Goal: Book appointment/travel/reservation

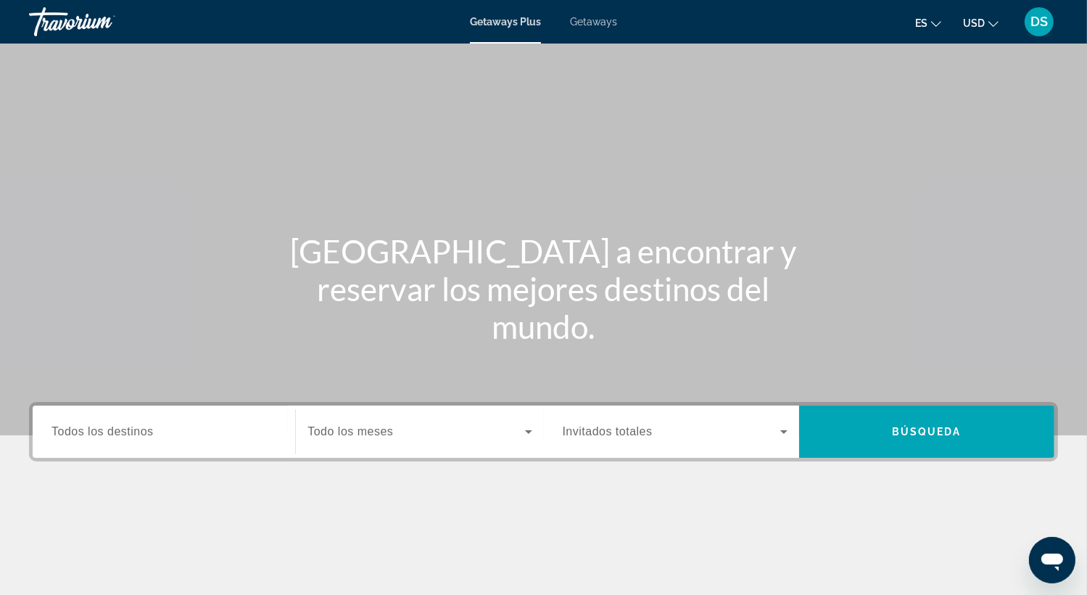
click at [606, 19] on span "Getaways" at bounding box center [593, 22] width 47 height 12
click at [514, 20] on span "Getaways Plus" at bounding box center [505, 22] width 70 height 12
click at [139, 431] on span "Todos los destinos" at bounding box center [102, 431] width 102 height 12
click at [139, 431] on input "Destination Todos los destinos" at bounding box center [163, 432] width 225 height 17
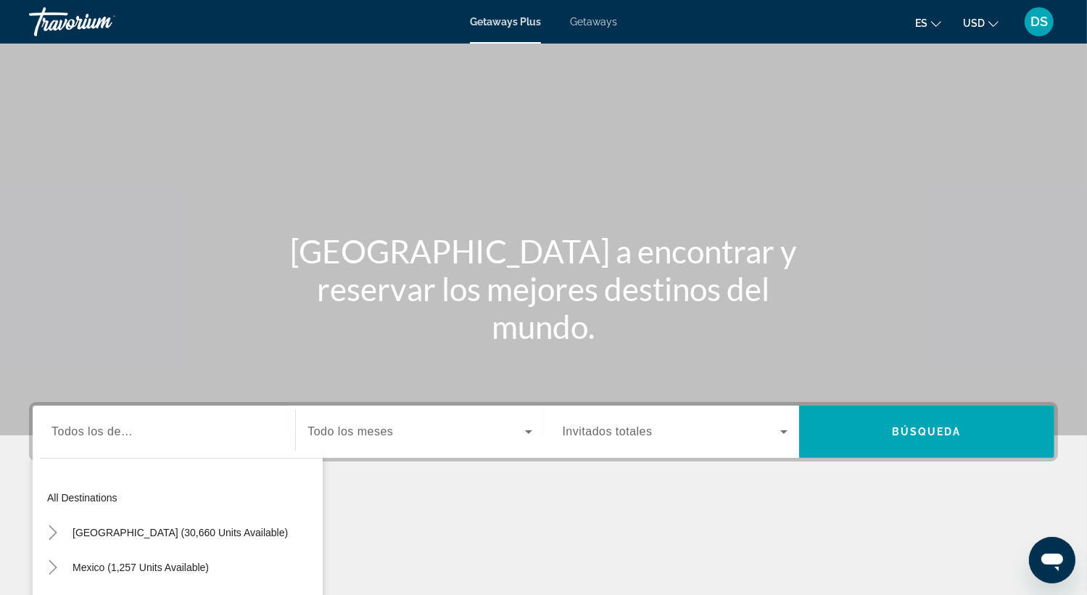
click at [588, 21] on span "Getaways" at bounding box center [593, 22] width 47 height 12
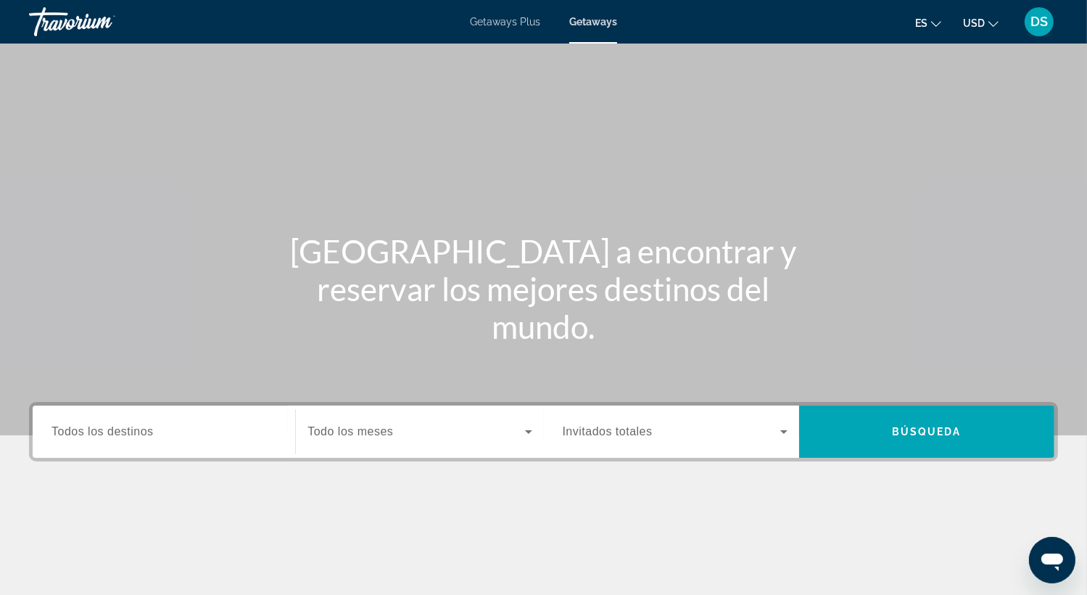
click at [524, 22] on span "Getaways Plus" at bounding box center [505, 22] width 70 height 12
